Goal: Information Seeking & Learning: Learn about a topic

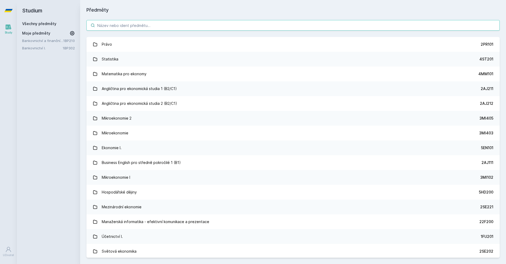
click at [127, 27] on input "search" at bounding box center [292, 25] width 413 height 11
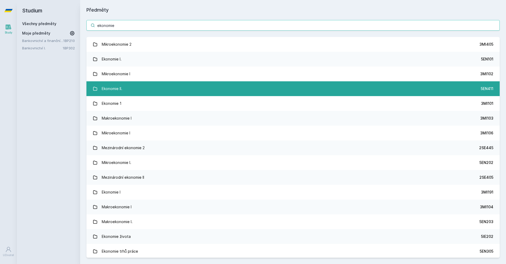
type input "ekonomie"
click at [136, 91] on link "Ekonomie II. 5EN411" at bounding box center [292, 88] width 413 height 15
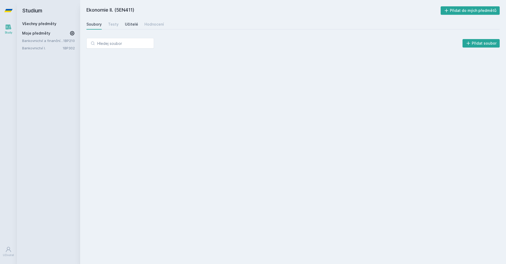
click at [131, 23] on div "Učitelé" at bounding box center [131, 24] width 13 height 5
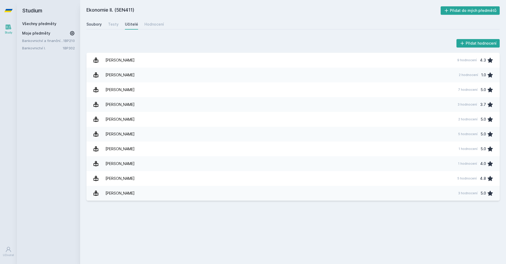
click at [90, 25] on div "Soubory" at bounding box center [93, 24] width 15 height 5
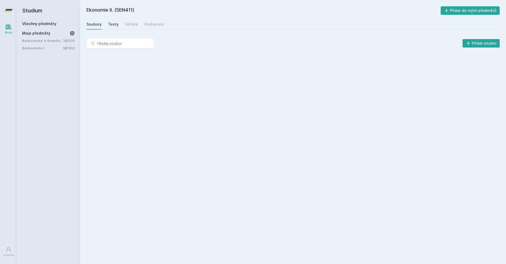
drag, startPoint x: 110, startPoint y: 25, endPoint x: 116, endPoint y: 25, distance: 6.1
click at [110, 25] on div "Testy" at bounding box center [113, 24] width 11 height 5
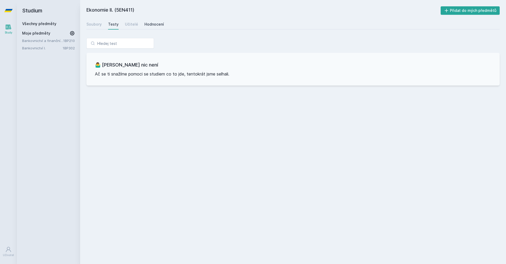
click at [147, 23] on div "Hodnocení" at bounding box center [154, 24] width 20 height 5
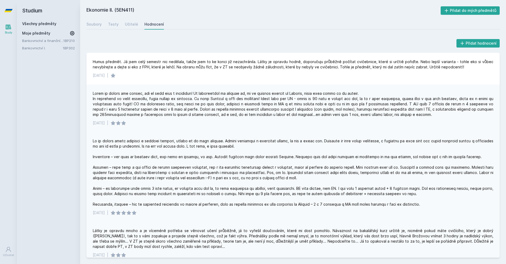
scroll to position [96, 0]
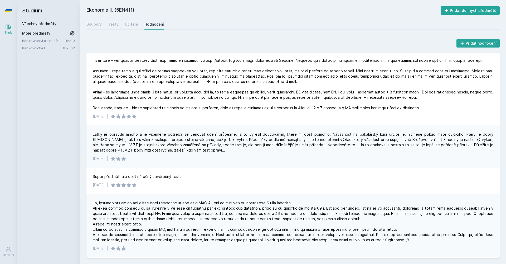
click at [49, 26] on div "Všechny předměty Moje předměty Bankovnictví a finanční instituce 1BP210 Bankovn…" at bounding box center [48, 36] width 53 height 30
click at [50, 24] on link "Všechny předměty" at bounding box center [39, 23] width 34 height 4
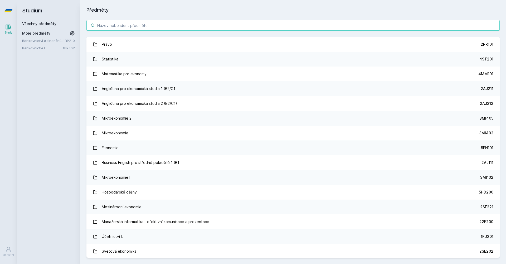
click at [117, 23] on input "search" at bounding box center [292, 25] width 413 height 11
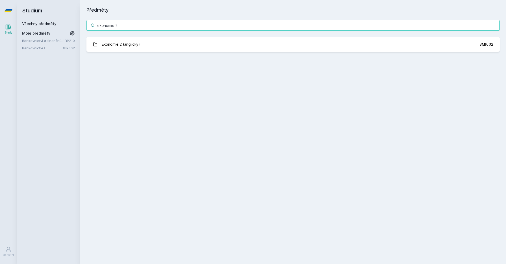
type input "ekonomie"
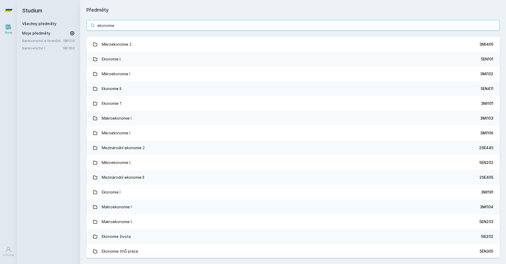
drag, startPoint x: 95, startPoint y: 26, endPoint x: 69, endPoint y: 22, distance: 26.6
click at [69, 22] on div "Studium Všechny předměty Moje předměty Bankovnictví a finanční instituce 1BP210…" at bounding box center [261, 132] width 489 height 264
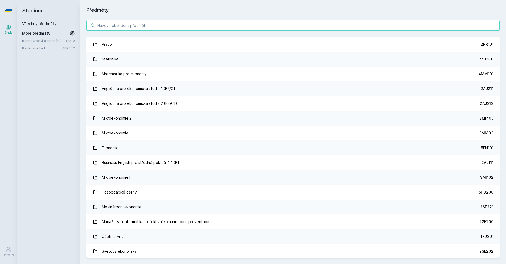
click at [125, 25] on input "search" at bounding box center [292, 25] width 413 height 11
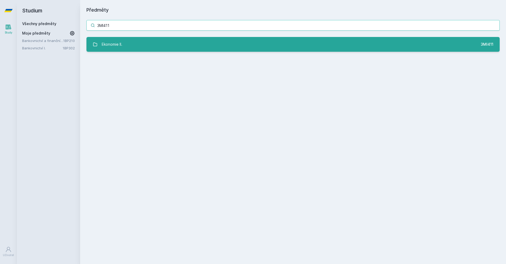
type input "3MI411"
click at [201, 46] on link "Ekonomie II. 3MI411" at bounding box center [292, 44] width 413 height 15
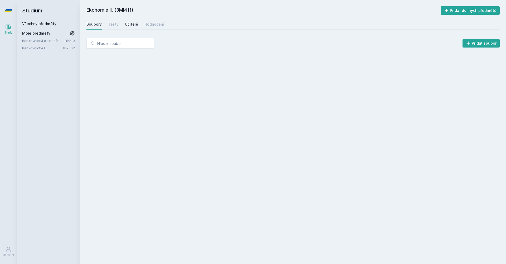
click at [130, 27] on div "Učitelé" at bounding box center [131, 24] width 13 height 5
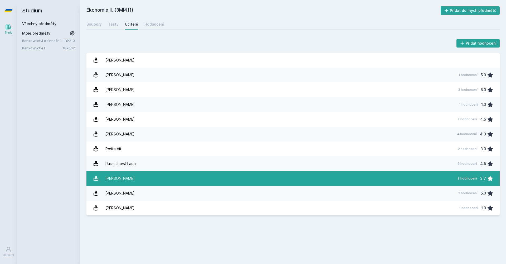
click at [157, 174] on link "[PERSON_NAME] 9 hodnocení 3.7" at bounding box center [292, 178] width 413 height 15
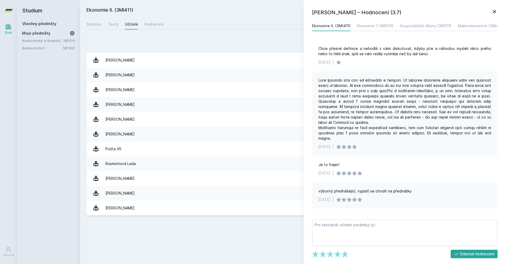
click at [496, 9] on icon at bounding box center [494, 11] width 6 height 6
